Goal: Task Accomplishment & Management: Use online tool/utility

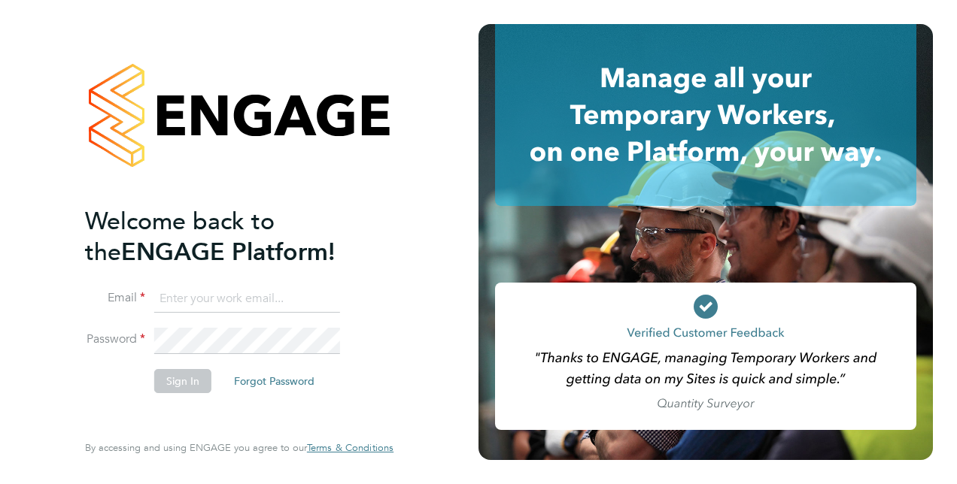
type input "[PERSON_NAME][EMAIL_ADDRESS][DOMAIN_NAME]"
click at [182, 379] on button "Sign In" at bounding box center [182, 381] width 57 height 24
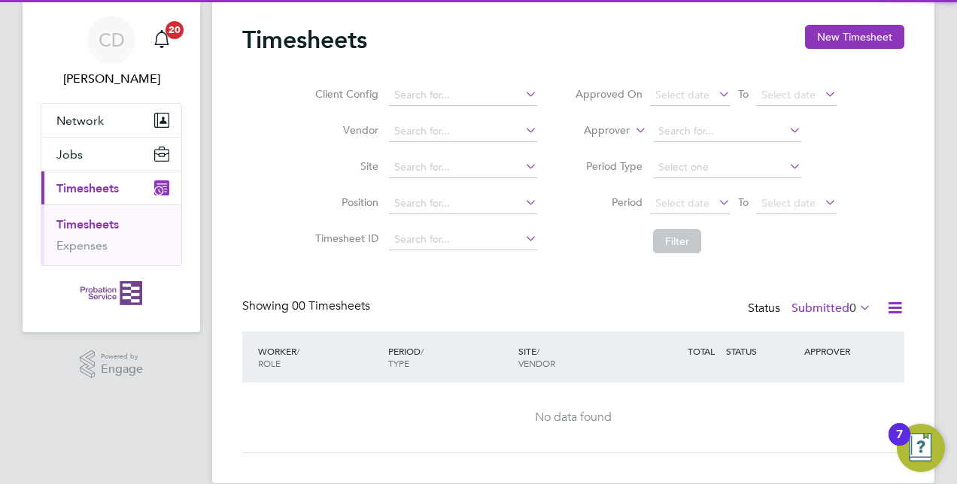
scroll to position [63, 0]
